Goal: Task Accomplishment & Management: Manage account settings

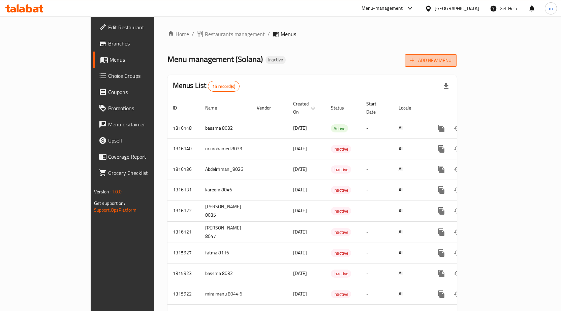
click at [452, 64] on span "Add New Menu" at bounding box center [430, 60] width 41 height 8
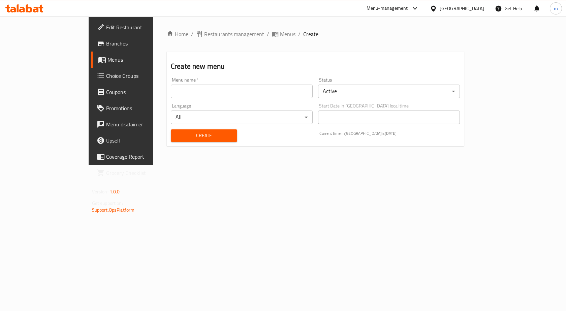
click at [275, 93] on input "text" at bounding box center [242, 91] width 142 height 13
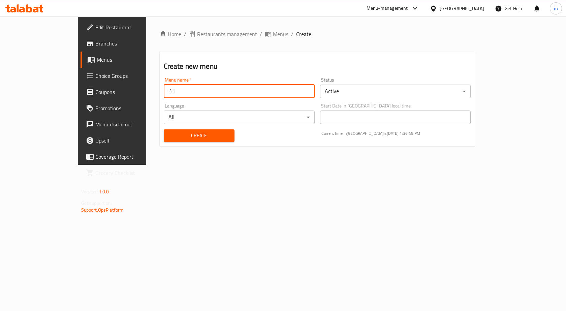
type input "ة"
type input "menu 8/10 mira"
click at [169, 135] on span "Create" at bounding box center [199, 135] width 60 height 8
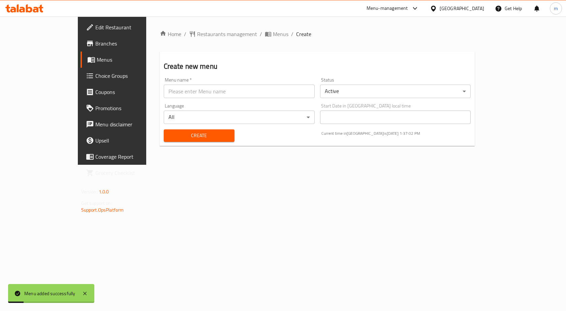
click at [97, 60] on span "Menus" at bounding box center [132, 60] width 70 height 8
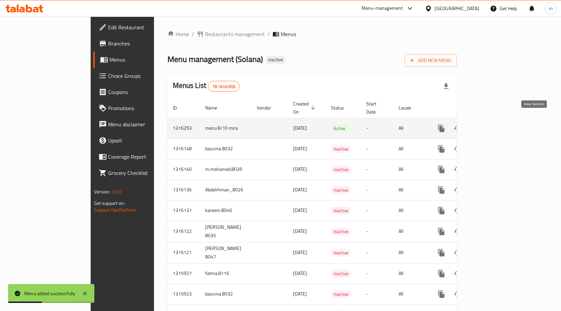
click at [493, 125] on icon "enhanced table" at bounding box center [490, 128] width 6 height 6
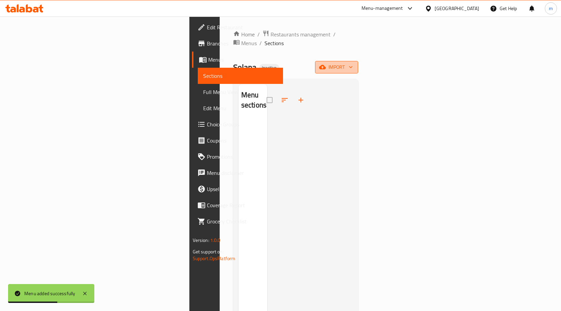
click at [326, 65] on icon "button" at bounding box center [322, 67] width 7 height 4
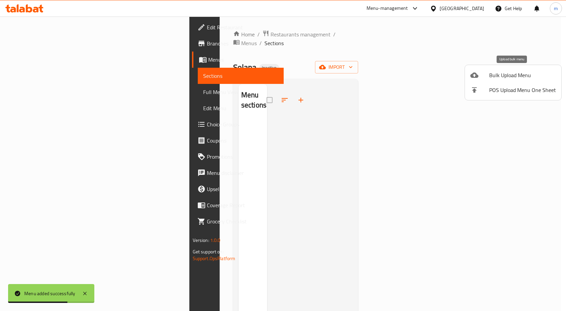
click at [517, 76] on span "Bulk Upload Menu" at bounding box center [523, 75] width 67 height 8
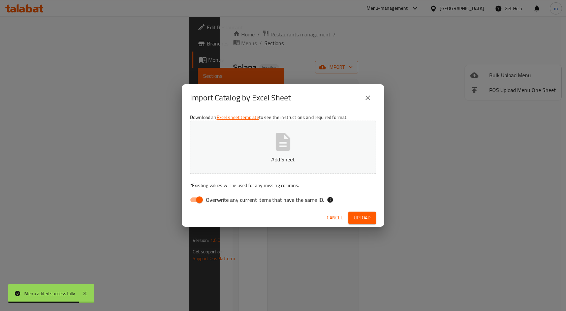
click at [250, 196] on span "Overwrite any current items that have the same ID." at bounding box center [265, 200] width 118 height 8
click at [219, 196] on input "Overwrite any current items that have the same ID." at bounding box center [199, 200] width 38 height 13
checkbox input "false"
click at [266, 146] on button "Add Sheet" at bounding box center [283, 147] width 186 height 53
click at [360, 216] on span "Upload" at bounding box center [362, 218] width 17 height 8
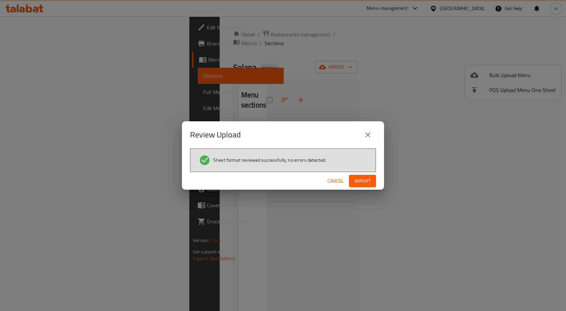
click at [355, 183] on span "Import" at bounding box center [363, 181] width 16 height 8
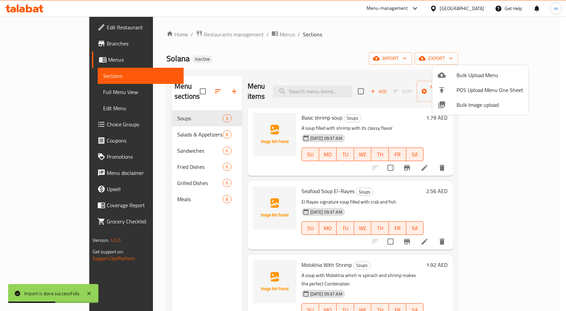
click at [46, 94] on div at bounding box center [283, 155] width 566 height 311
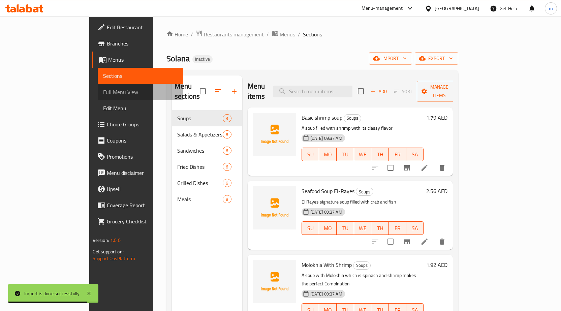
click at [103, 95] on span "Full Menu View" at bounding box center [140, 92] width 75 height 8
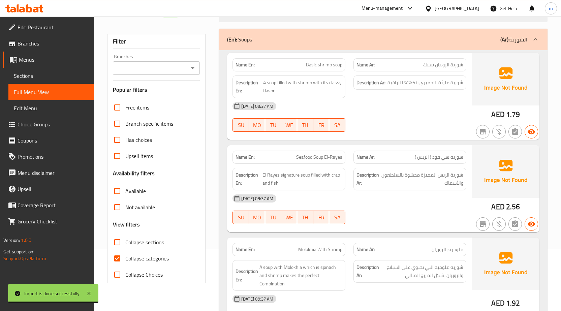
scroll to position [135, 0]
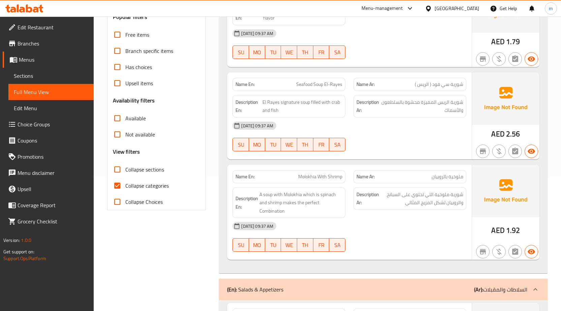
click at [118, 184] on input "Collapse categories" at bounding box center [117, 186] width 16 height 16
checkbox input "false"
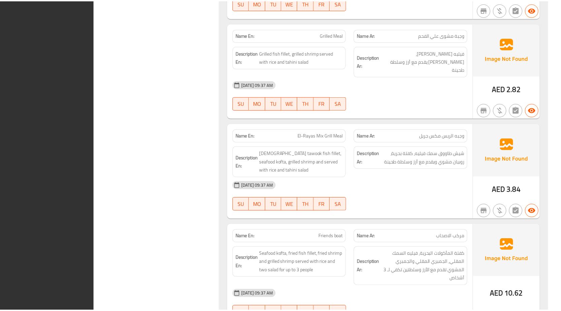
scroll to position [3408, 0]
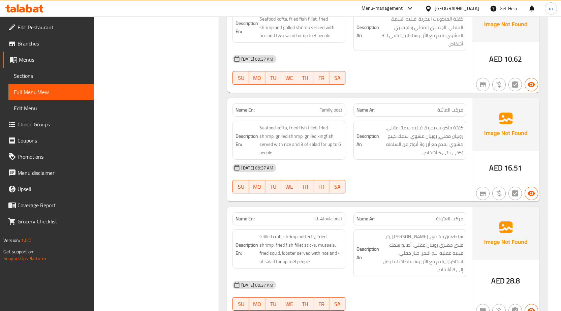
click at [52, 31] on span "Edit Restaurant" at bounding box center [53, 27] width 71 height 8
